Goal: Information Seeking & Learning: Learn about a topic

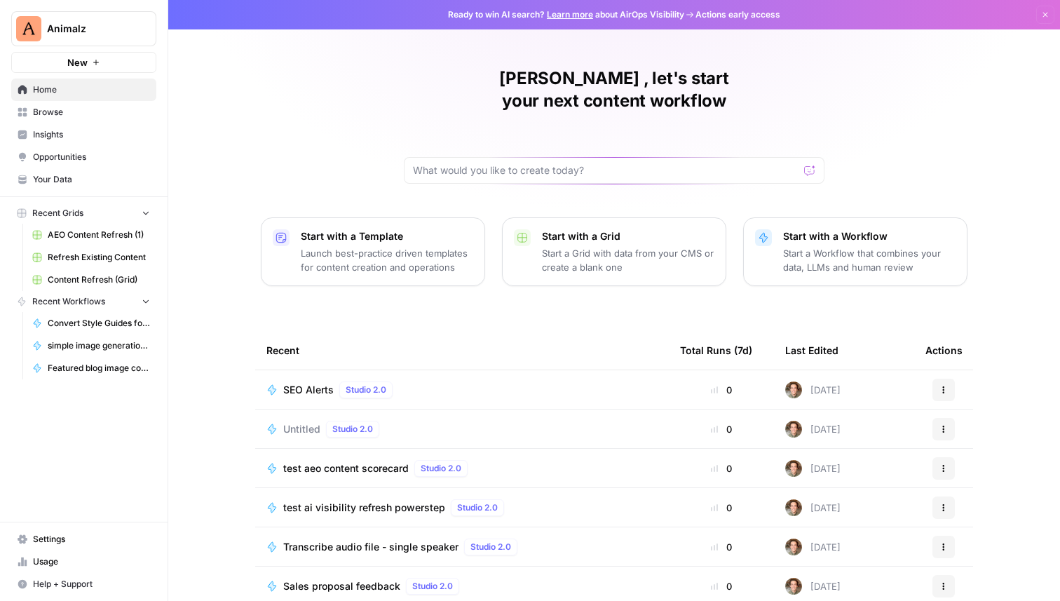
click at [47, 140] on span "Insights" at bounding box center [91, 134] width 117 height 13
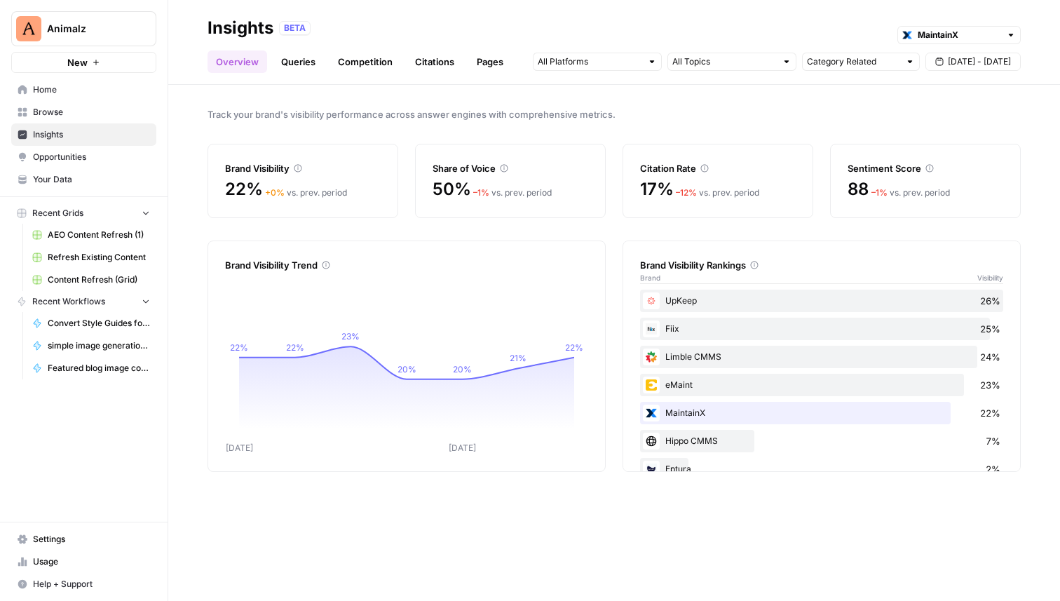
click at [436, 71] on link "Citations" at bounding box center [434, 61] width 56 height 22
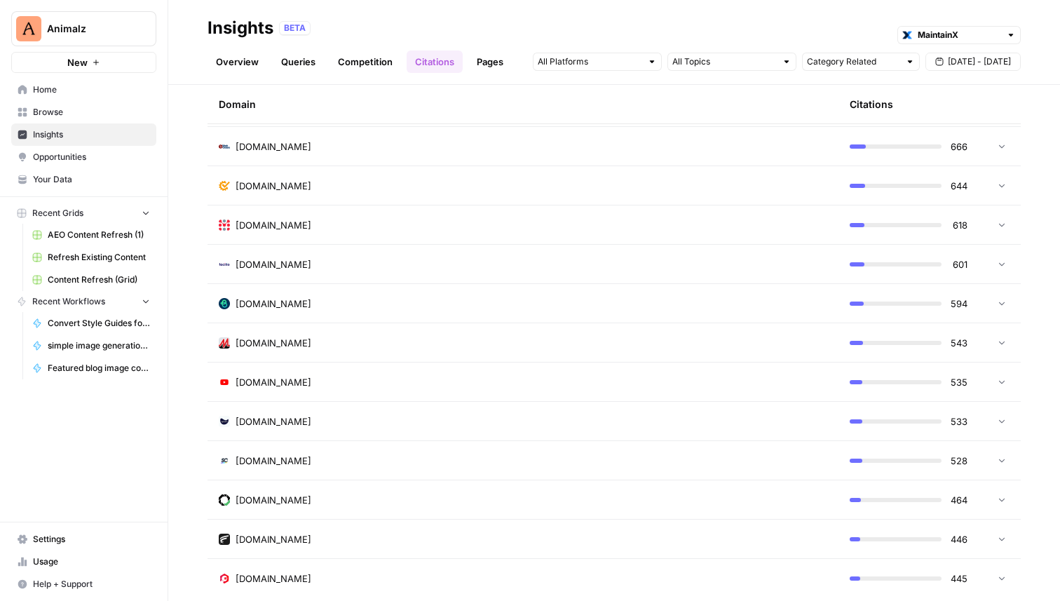
scroll to position [876, 0]
click at [1007, 342] on td at bounding box center [999, 343] width 42 height 39
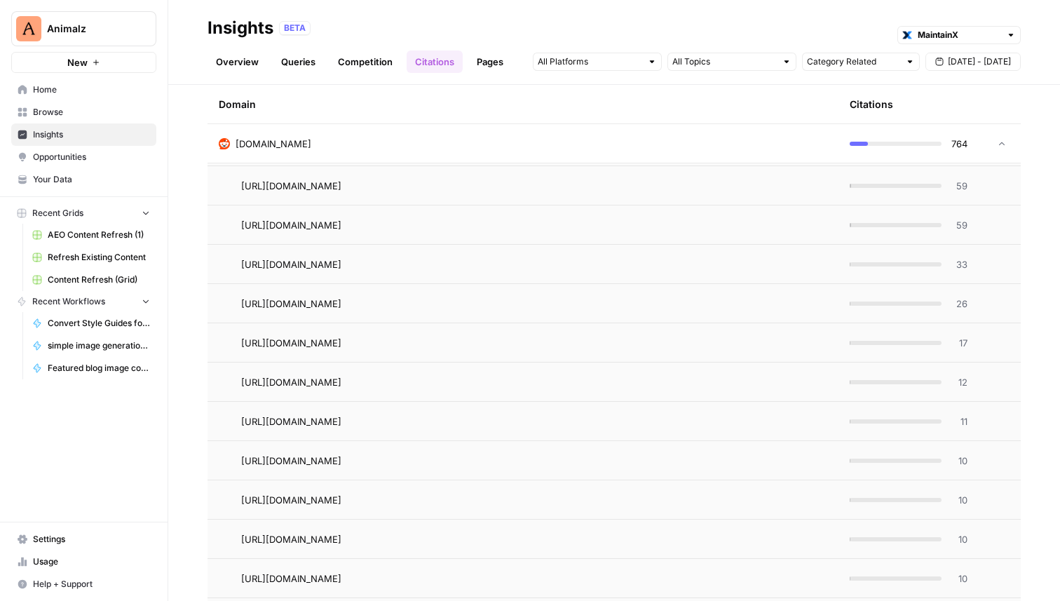
scroll to position [1095, 0]
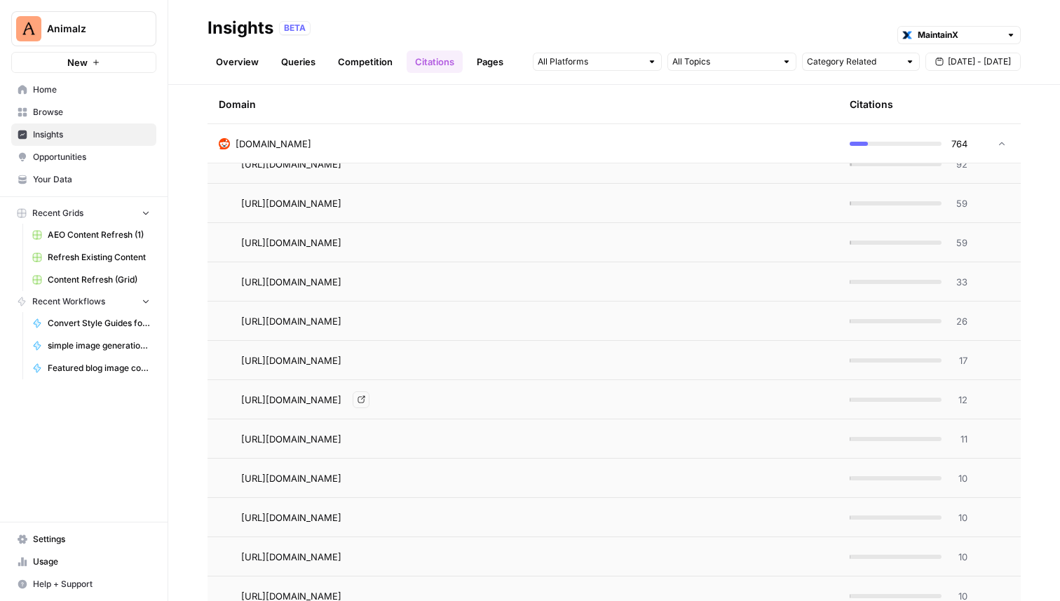
click at [341, 397] on span "[URL][DOMAIN_NAME]" at bounding box center [291, 399] width 100 height 14
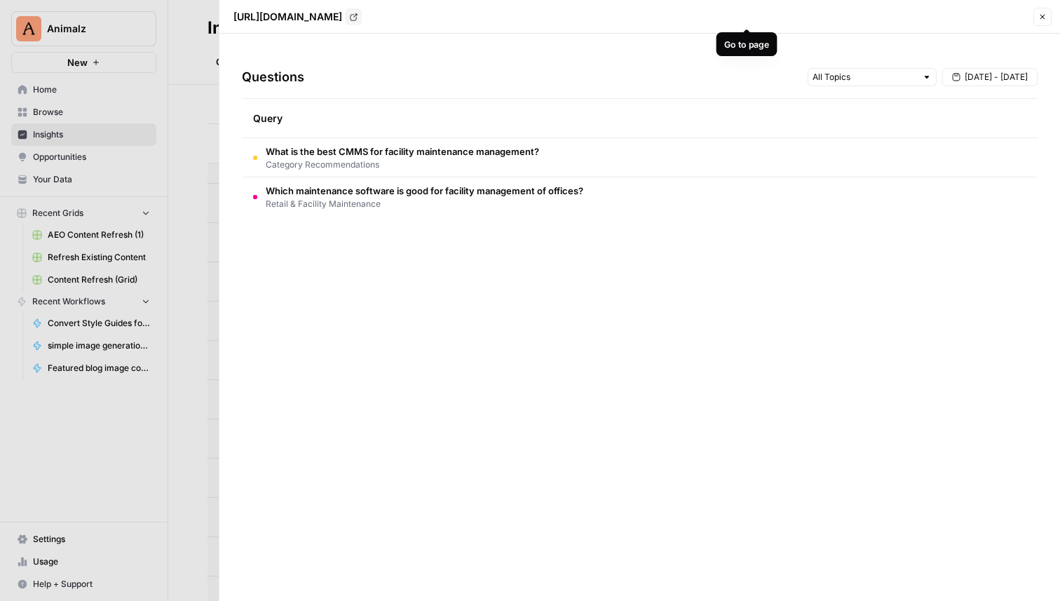
click at [357, 15] on icon "Go to page https://www.reddit.com/r/FacilityManagement/comments/1b1ki24/cmms_so…" at bounding box center [354, 17] width 8 height 8
click at [319, 198] on span "Retail & Facility Maintenance" at bounding box center [424, 204] width 317 height 13
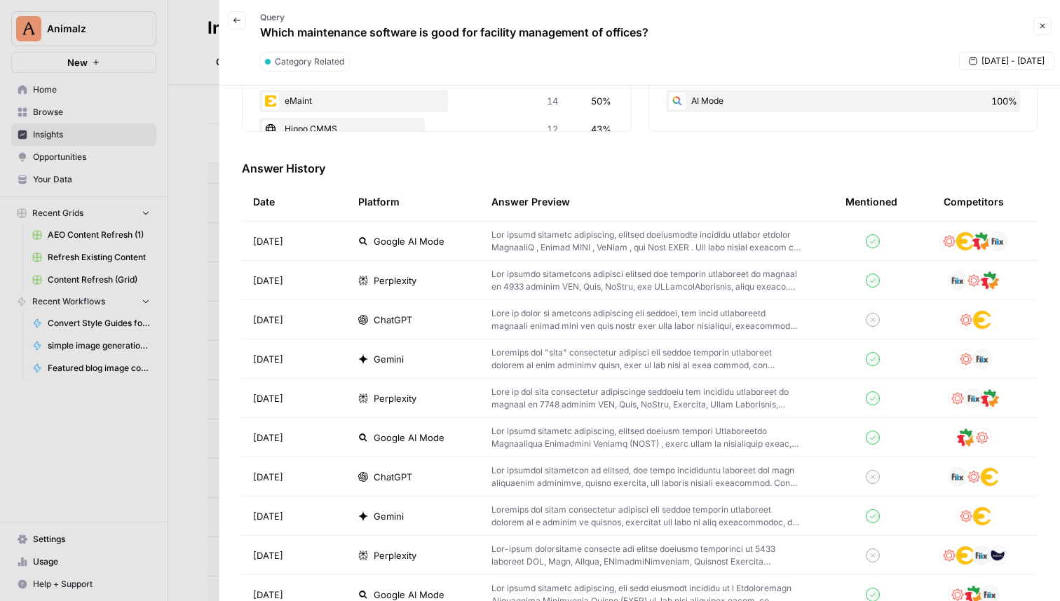
scroll to position [399, 0]
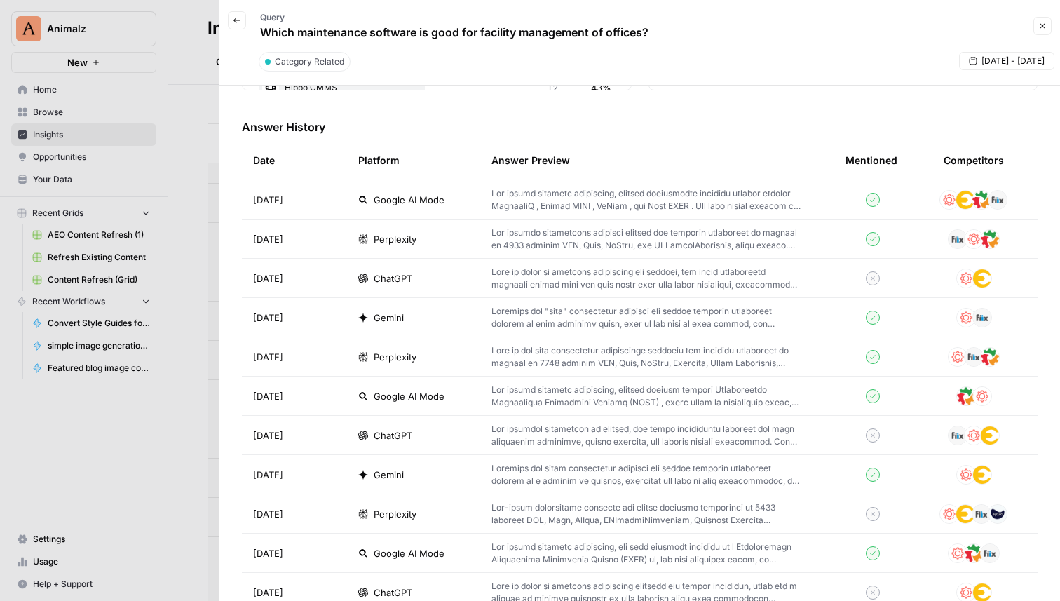
click at [196, 116] on div at bounding box center [530, 300] width 1060 height 601
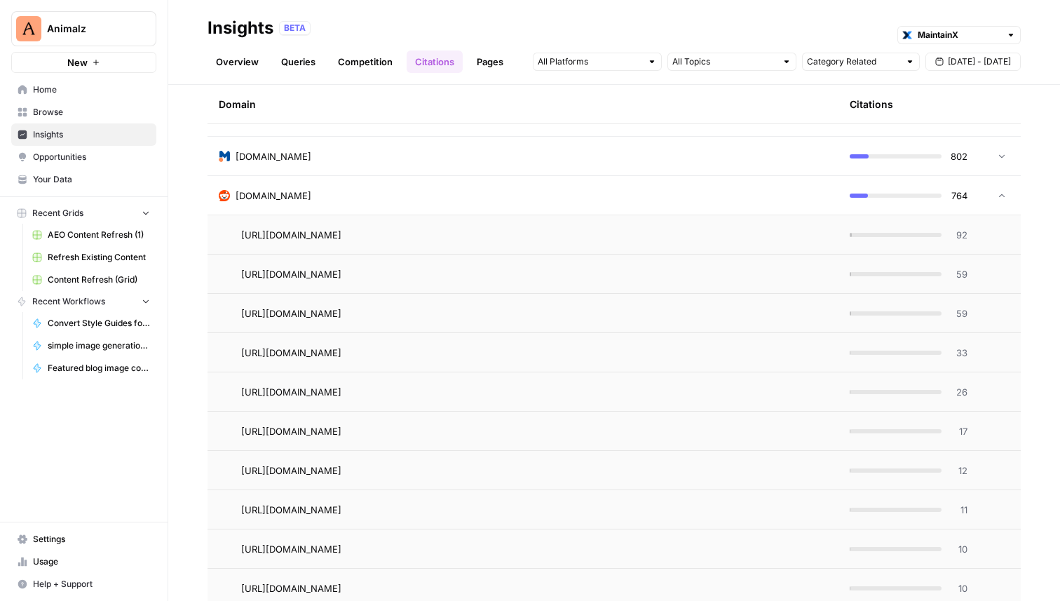
scroll to position [994, 0]
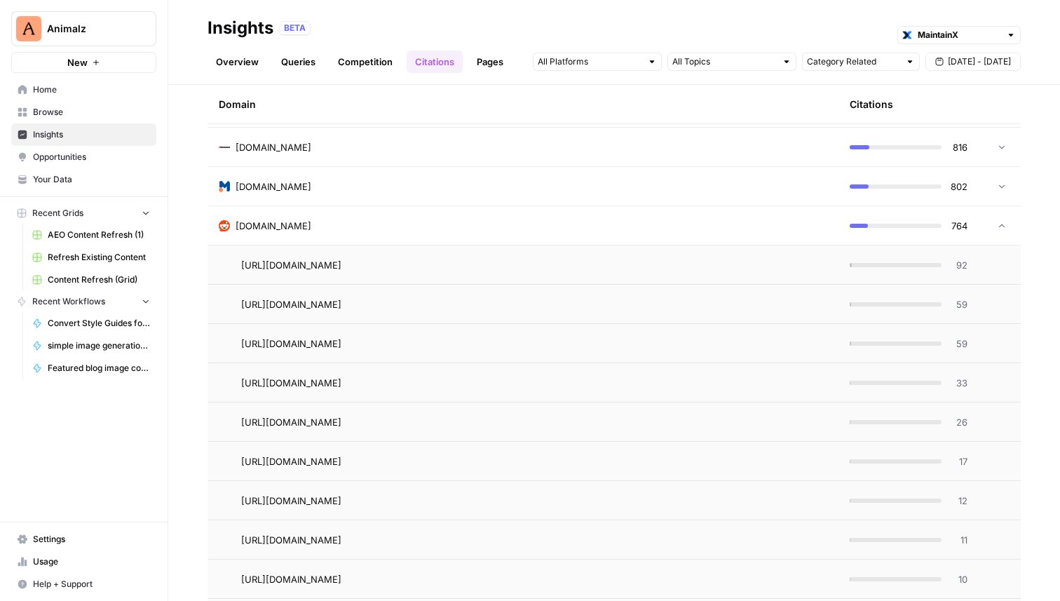
click at [526, 315] on td "[URL][DOMAIN_NAME]" at bounding box center [522, 304] width 631 height 39
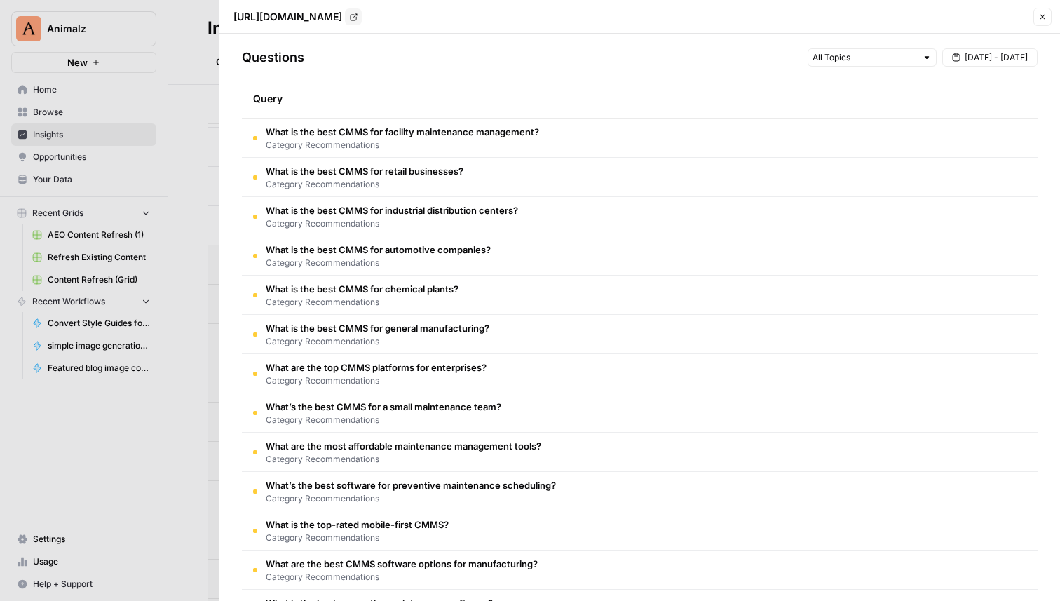
scroll to position [0, 0]
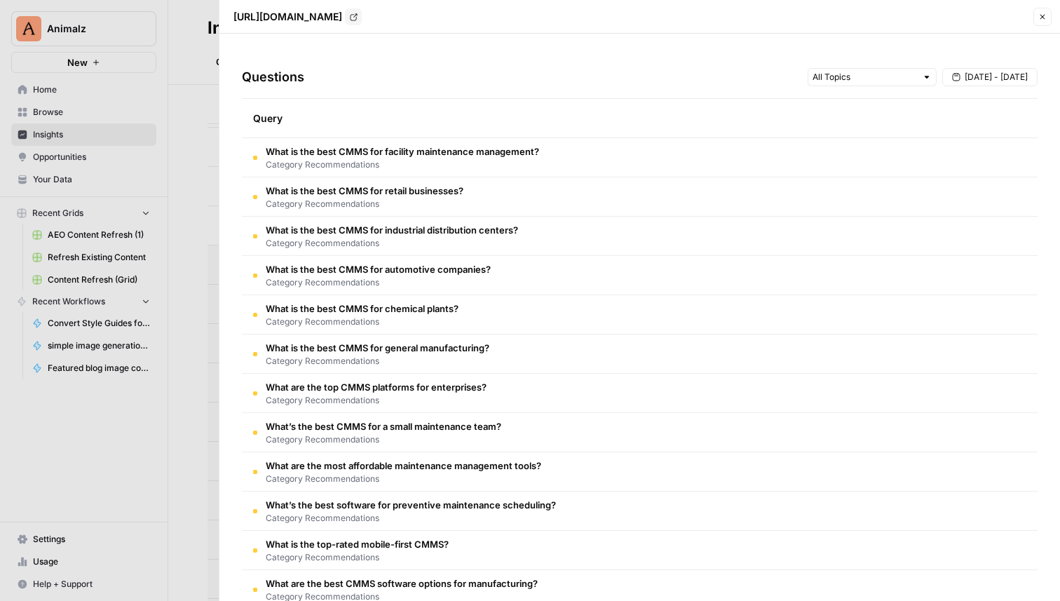
click at [362, 22] on link "Go to page" at bounding box center [353, 16] width 17 height 17
click at [200, 140] on div at bounding box center [530, 300] width 1060 height 601
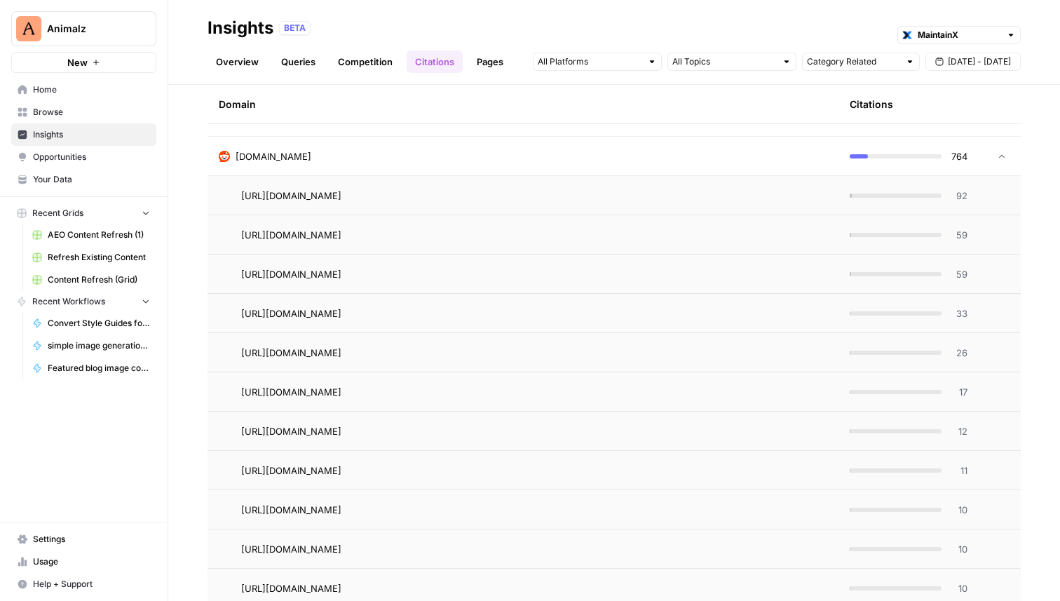
scroll to position [1062, 0]
click at [365, 273] on icon "Go to page https://www.reddit.com/r/maintenance/comments/1lehfu0/what_is_a_cmms…" at bounding box center [361, 275] width 8 height 8
click at [365, 312] on icon "Go to page https://www.reddit.com/r/IndustrialMaintenance/comments/180hg8m/work…" at bounding box center [361, 314] width 8 height 8
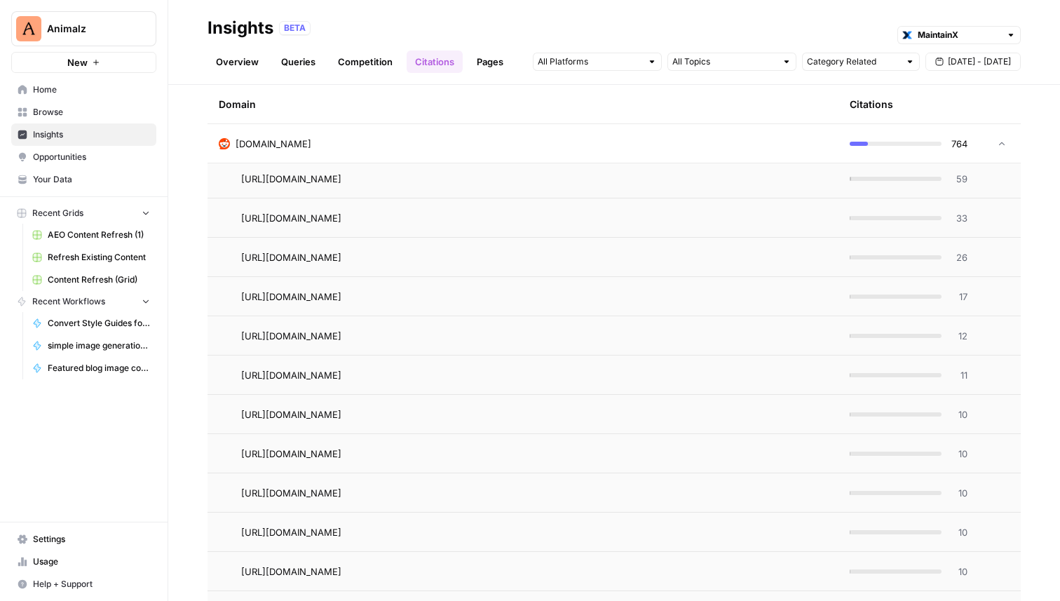
scroll to position [1196, 0]
click at [365, 294] on icon "Go to page https://www.reddit.com/r/FacilityManagement/comments/1b1ki24/cmms_so…" at bounding box center [361, 298] width 8 height 8
click at [365, 259] on icon "Go to page https://www.reddit.com/r/smallbusiness/comments/sxc1ee/recommended_c…" at bounding box center [361, 258] width 8 height 8
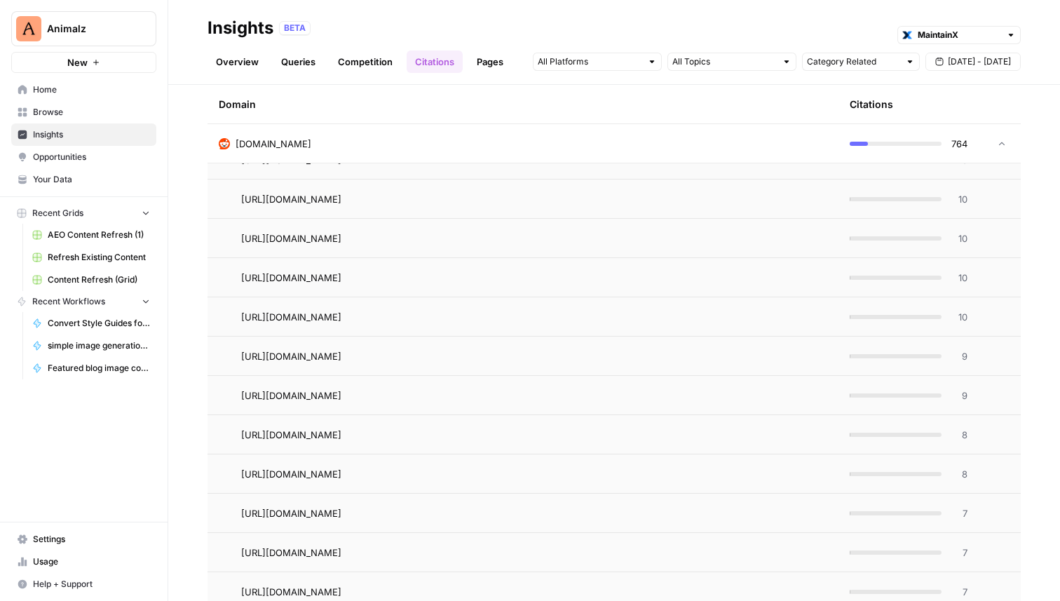
scroll to position [1422, 0]
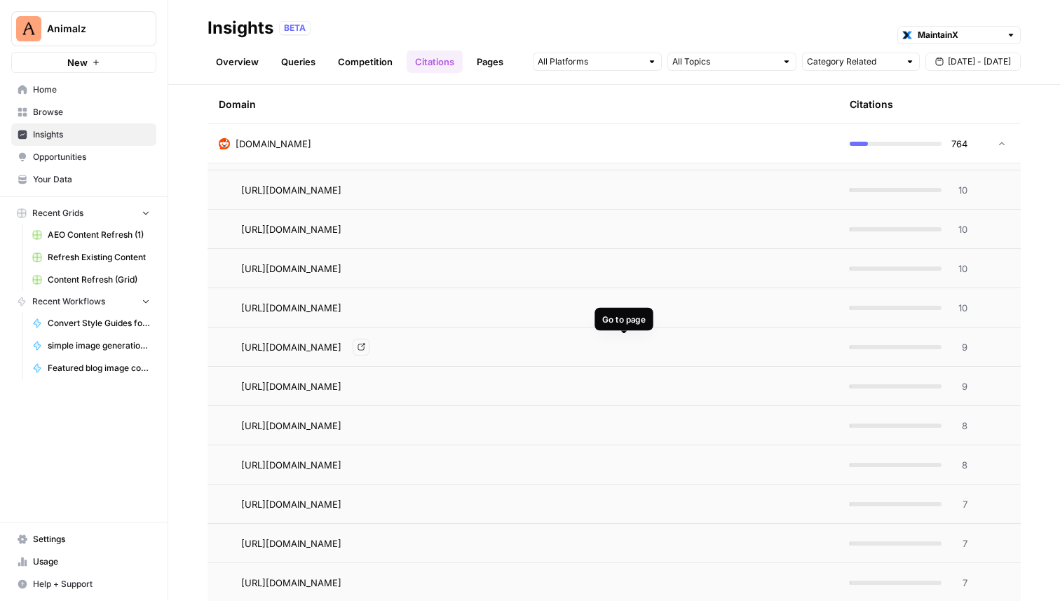
click at [365, 346] on icon "Go to page https://www.reddit.com/r/FacilityManagement/comments/1eh8cua/switchi…" at bounding box center [361, 347] width 8 height 8
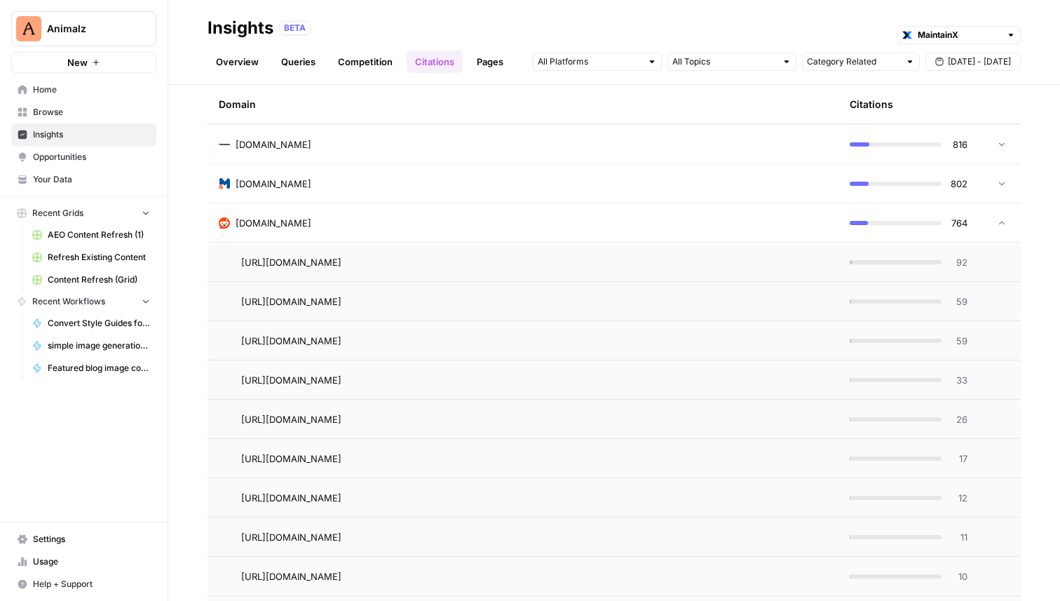
scroll to position [1011, 0]
